Goal: Task Accomplishment & Management: Manage account settings

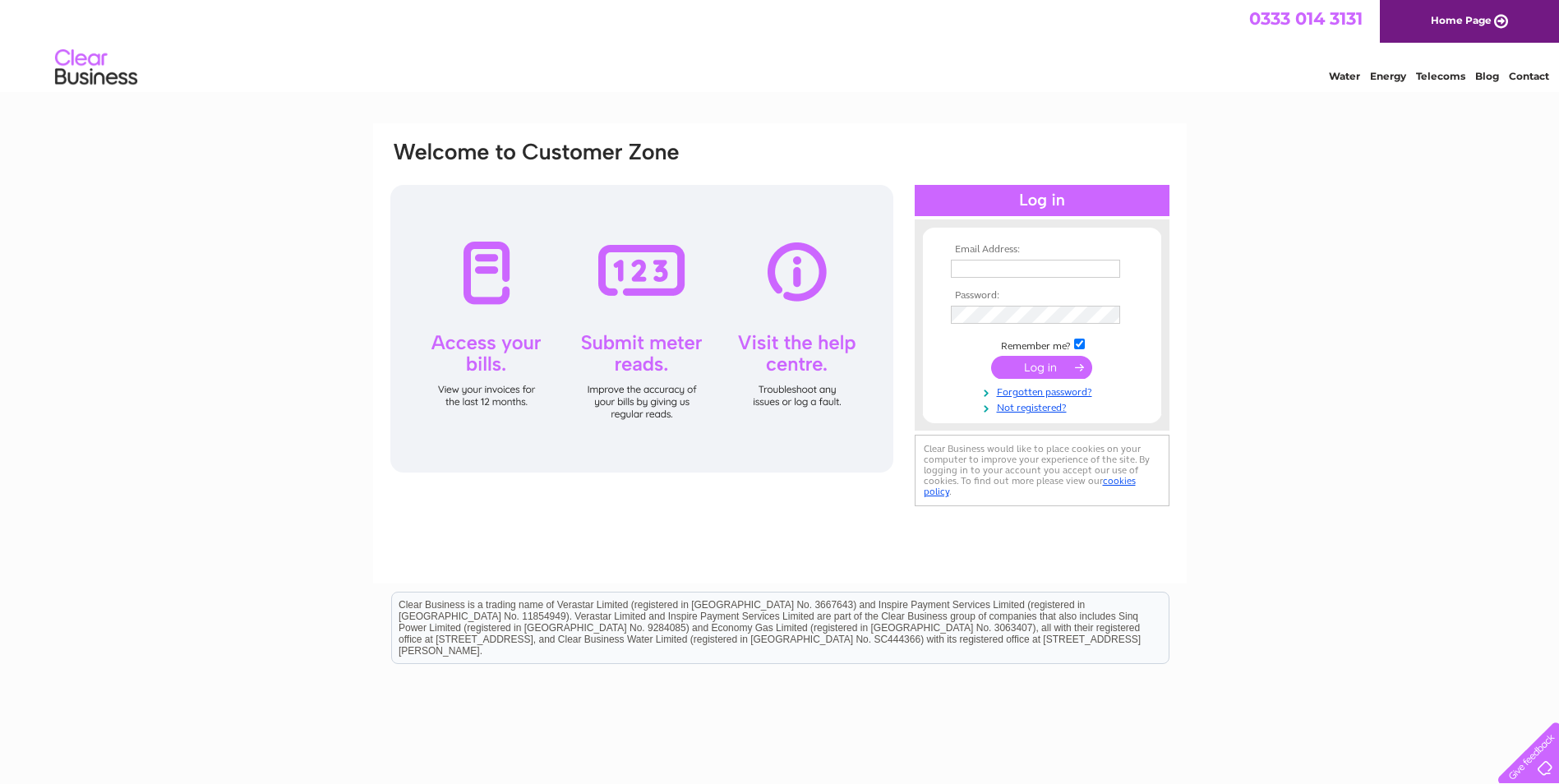
click at [1018, 198] on div at bounding box center [1042, 200] width 254 height 31
click at [994, 260] on input "text" at bounding box center [1036, 270] width 171 height 20
type input "[EMAIL_ADDRESS][DOMAIN_NAME]"
click at [1042, 369] on input "submit" at bounding box center [1041, 370] width 101 height 23
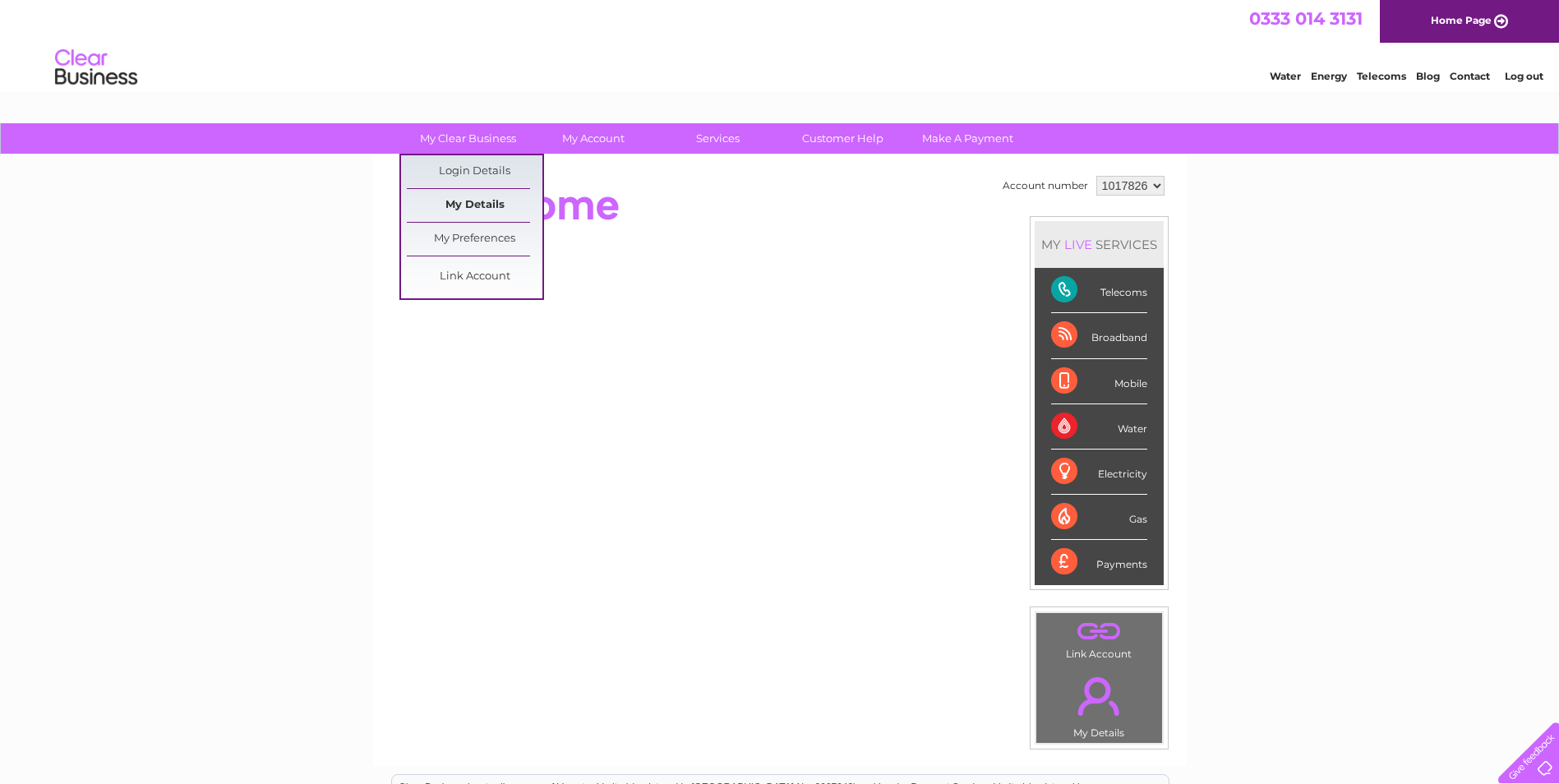
click at [461, 208] on link "My Details" at bounding box center [474, 205] width 136 height 33
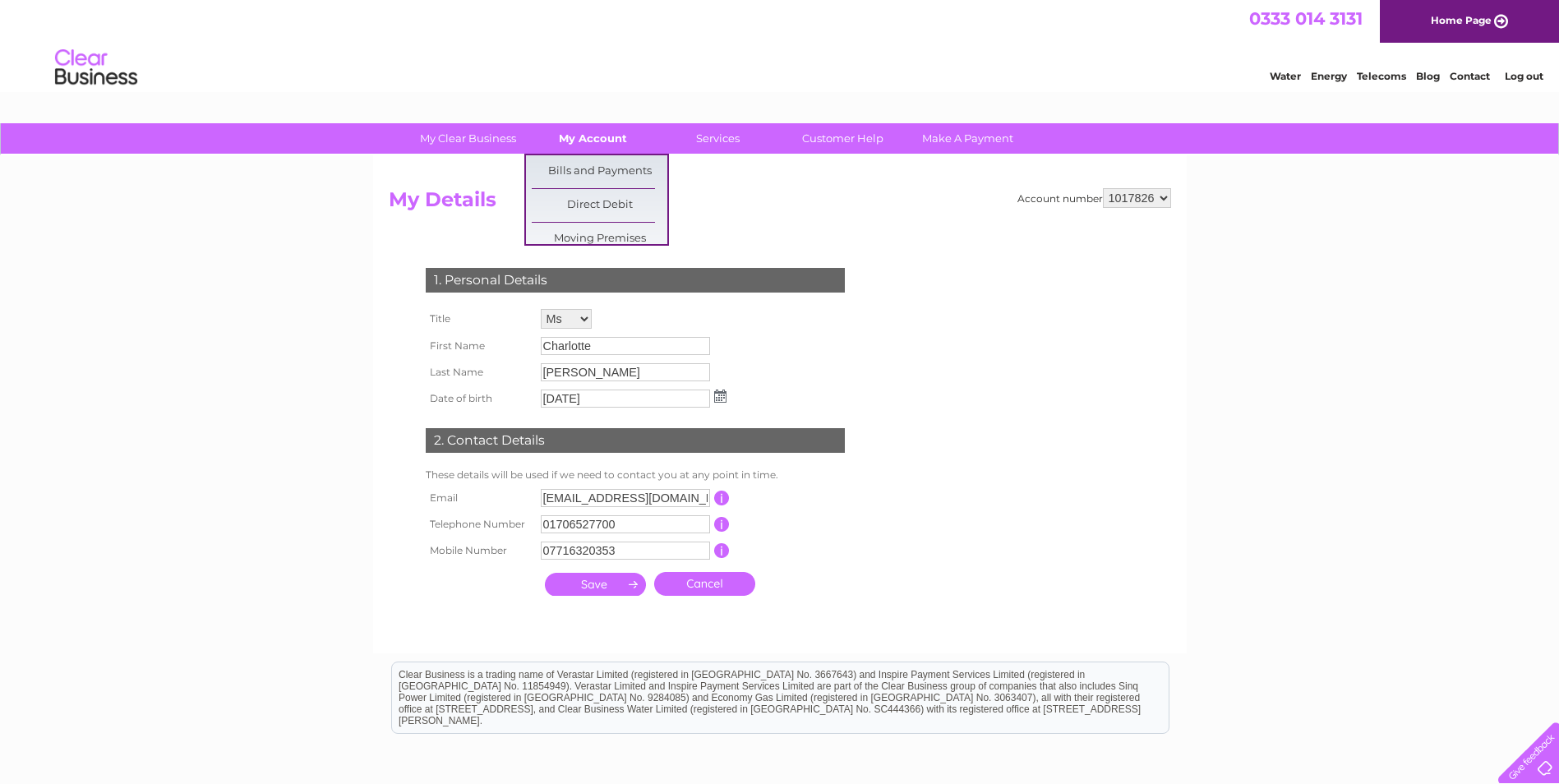
click at [597, 132] on link "My Account" at bounding box center [593, 138] width 136 height 30
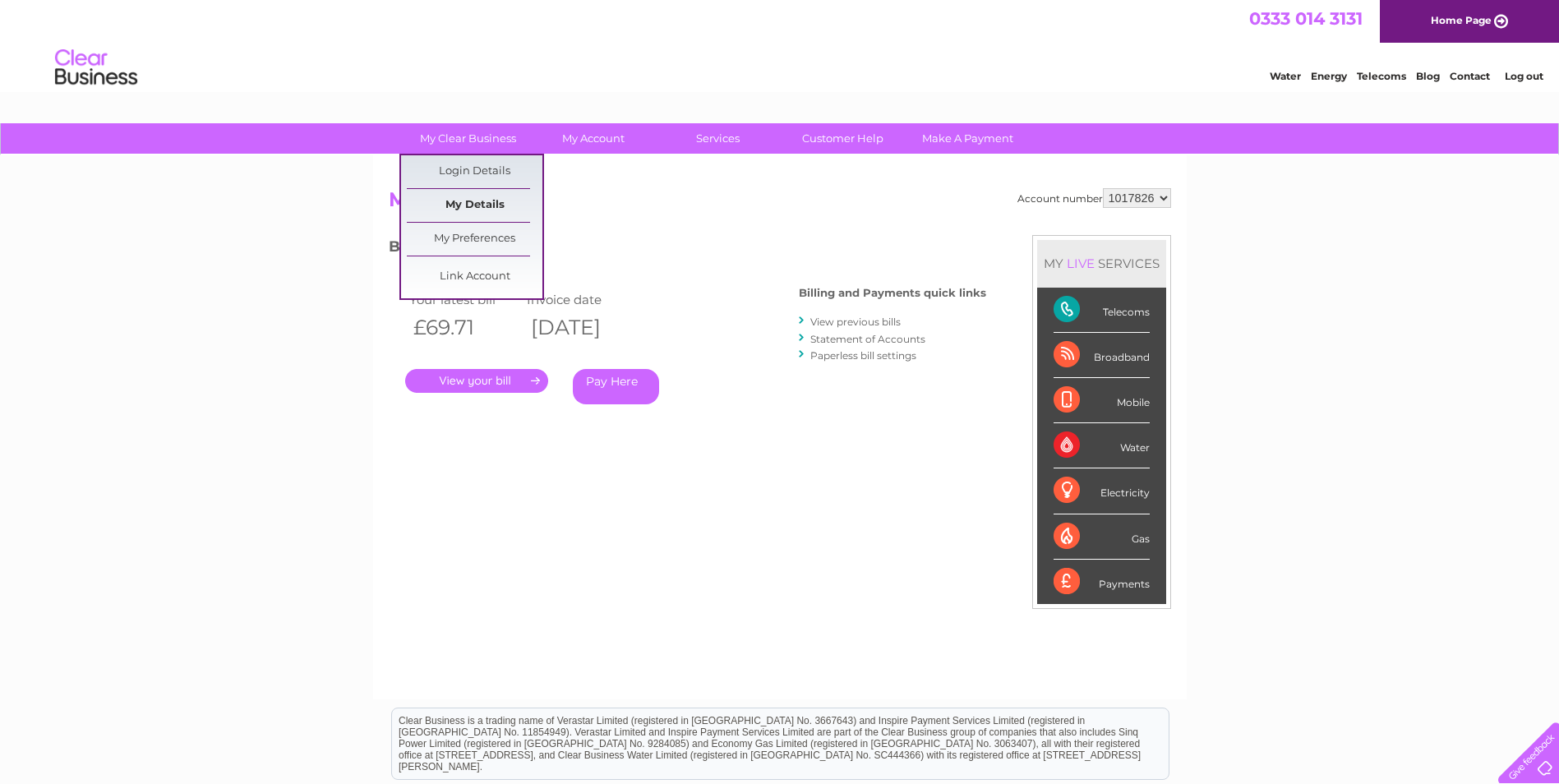
click at [495, 209] on link "My Details" at bounding box center [474, 205] width 136 height 33
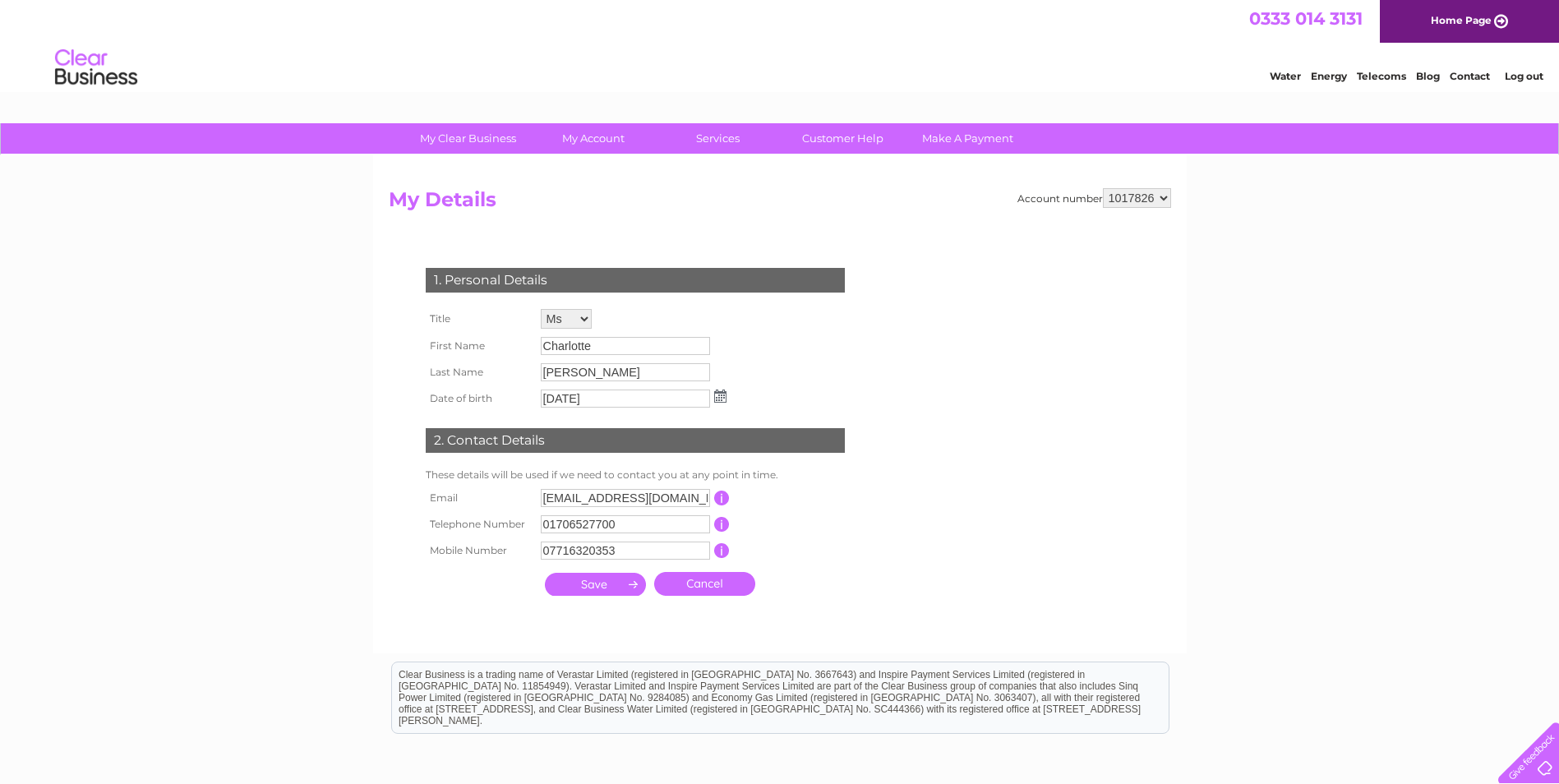
click at [1168, 193] on select "1017826" at bounding box center [1137, 197] width 68 height 20
